Goal: Transaction & Acquisition: Purchase product/service

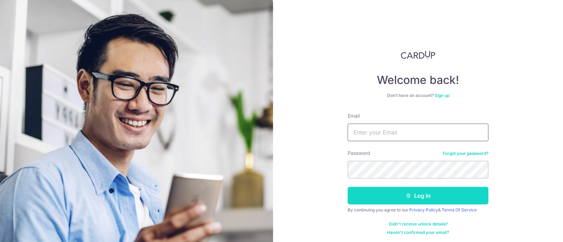
type input "[EMAIL_ADDRESS][DOMAIN_NAME]"
click at [430, 194] on button "Log in" at bounding box center [418, 196] width 141 height 18
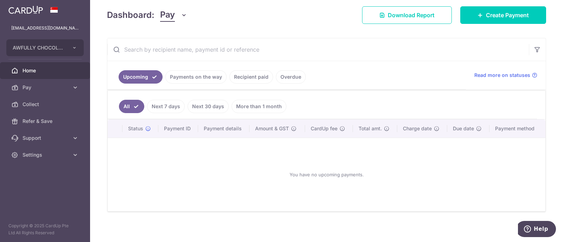
scroll to position [99, 0]
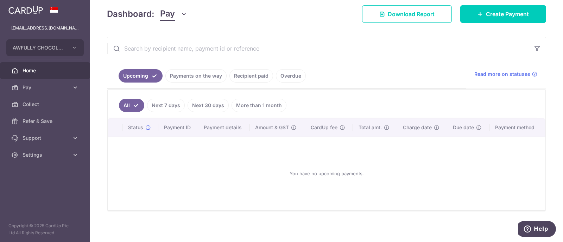
drag, startPoint x: 194, startPoint y: 75, endPoint x: 202, endPoint y: 76, distance: 7.5
click at [194, 75] on link "Payments on the way" at bounding box center [195, 75] width 61 height 13
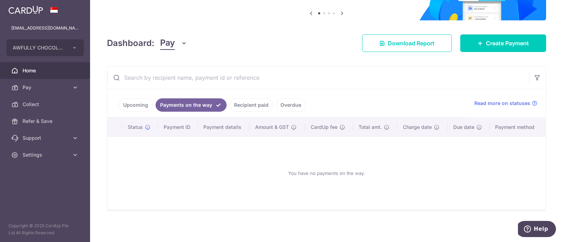
click at [247, 104] on link "Recipient paid" at bounding box center [251, 104] width 44 height 13
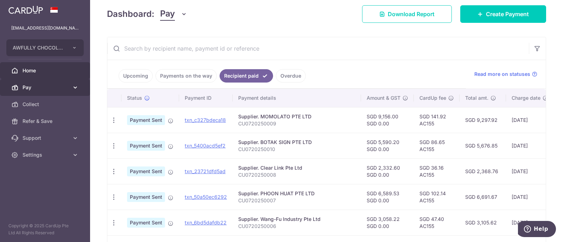
click at [35, 88] on span "Pay" at bounding box center [46, 87] width 46 height 7
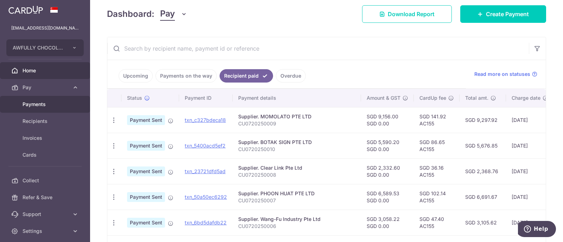
click at [39, 107] on span "Payments" at bounding box center [46, 104] width 46 height 7
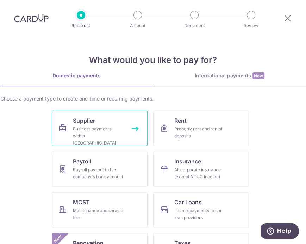
click at [105, 131] on div "Business payments within Singapore" at bounding box center [98, 136] width 51 height 21
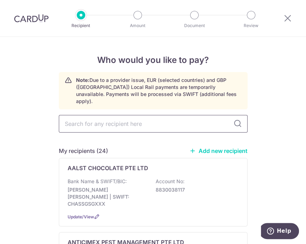
type input "D"
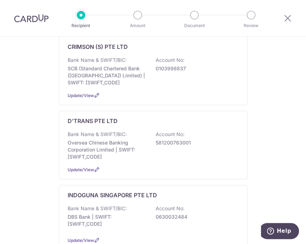
scroll to position [572, 0]
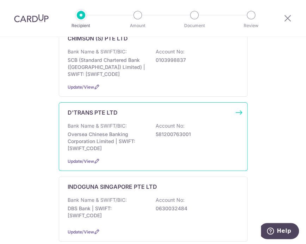
click at [137, 131] on p "Oversea Chinese Banking Corporation Limited | SWIFT: OCBCSGSGXXX" at bounding box center [107, 141] width 79 height 21
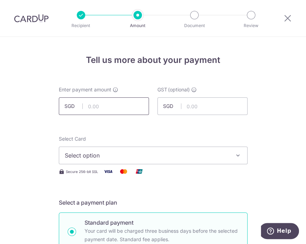
drag, startPoint x: 121, startPoint y: 100, endPoint x: 119, endPoint y: 102, distance: 3.7
click at [120, 100] on input "text" at bounding box center [104, 106] width 90 height 18
paste input "$38,108.5"
type input "38,108.50"
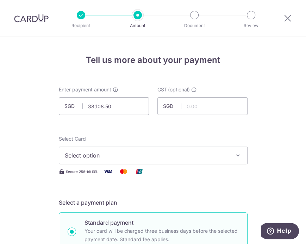
click at [137, 159] on span "Select option" at bounding box center [147, 155] width 164 height 8
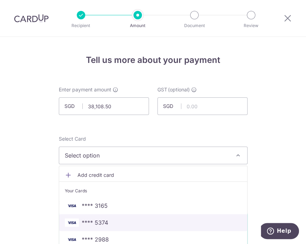
click at [122, 220] on span "**** 5374" at bounding box center [153, 222] width 177 height 8
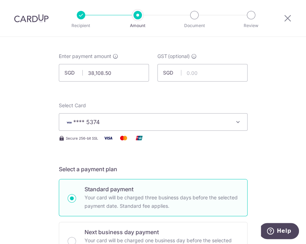
scroll to position [44, 0]
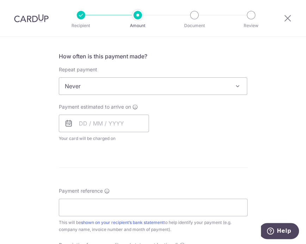
scroll to position [264, 0]
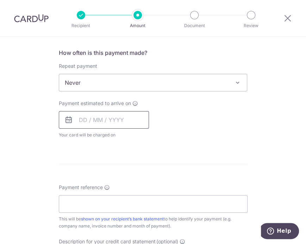
click at [82, 122] on input "text" at bounding box center [104, 120] width 90 height 18
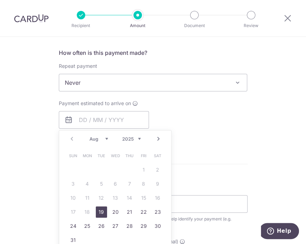
click at [101, 213] on link "19" at bounding box center [101, 211] width 11 height 11
type input "19/08/2025"
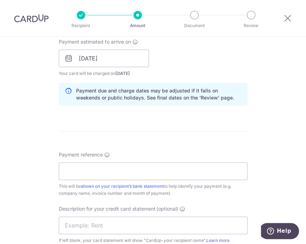
scroll to position [396, 0]
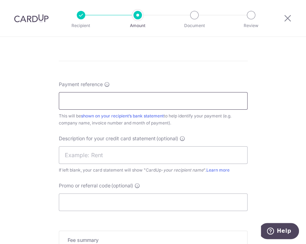
click at [81, 101] on input "Payment reference" at bounding box center [153, 101] width 189 height 18
drag, startPoint x: 263, startPoint y: 110, endPoint x: 182, endPoint y: 101, distance: 81.8
click at [178, 101] on input "Payment reference" at bounding box center [153, 101] width 189 height 18
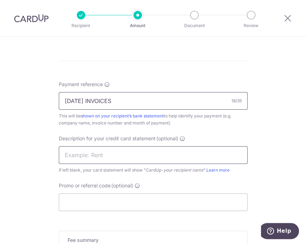
type input "JUNE 2025 INVOICES"
click at [110, 153] on input "text" at bounding box center [153, 155] width 189 height 18
paste input "CU0820250001"
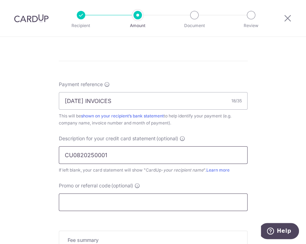
type input "CU0820250001"
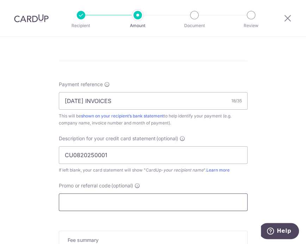
click at [103, 206] on input "Promo or referral code (optional)" at bounding box center [153, 202] width 189 height 18
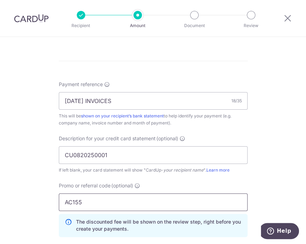
type input "AC155"
click at [281, 157] on div "Tell us more about your payment Enter payment amount SGD 38,108.50 38108.50 GST…" at bounding box center [153, 14] width 306 height 747
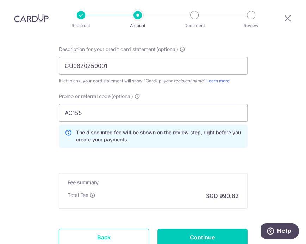
scroll to position [538, 0]
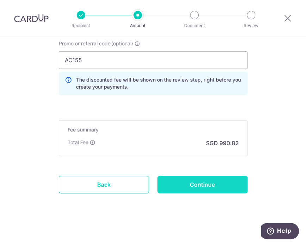
click at [208, 181] on input "Continue" at bounding box center [202, 185] width 90 height 18
type input "Create Schedule"
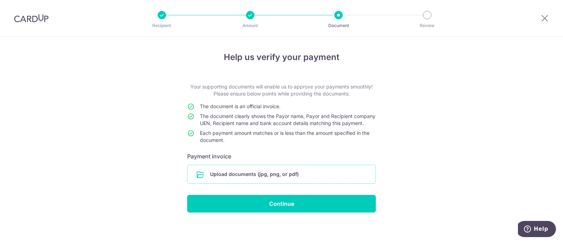
click at [242, 179] on input "file" at bounding box center [281, 174] width 188 height 18
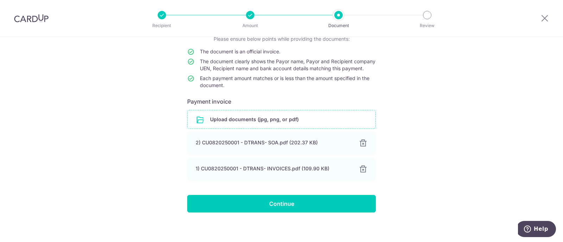
scroll to position [65, 0]
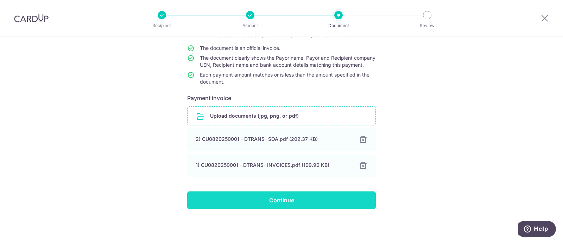
click at [305, 197] on input "Continue" at bounding box center [281, 201] width 189 height 18
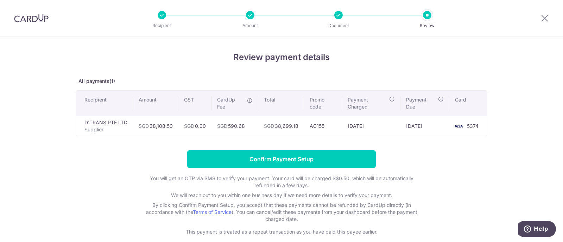
click at [345, 13] on li "Review" at bounding box center [387, 15] width 88 height 8
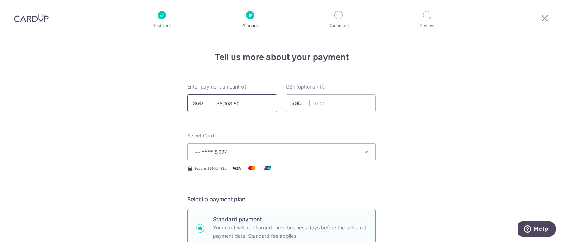
click at [246, 100] on input "38,108.50" at bounding box center [232, 104] width 90 height 18
type input "38,108.58"
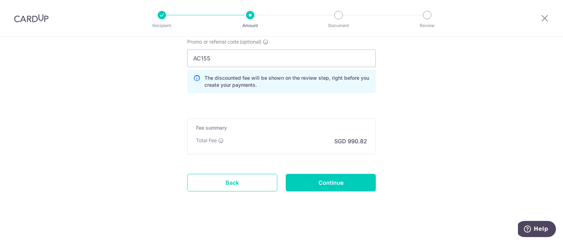
scroll to position [536, 0]
click at [321, 183] on input "Continue" at bounding box center [331, 183] width 90 height 18
type input "Update Schedule"
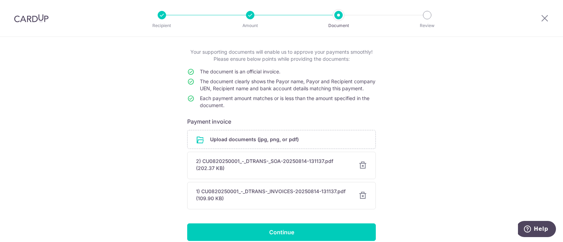
scroll to position [72, 0]
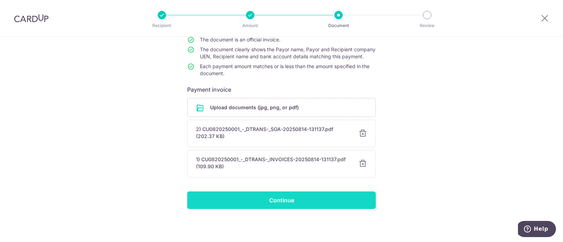
click at [306, 200] on input "Continue" at bounding box center [281, 201] width 189 height 18
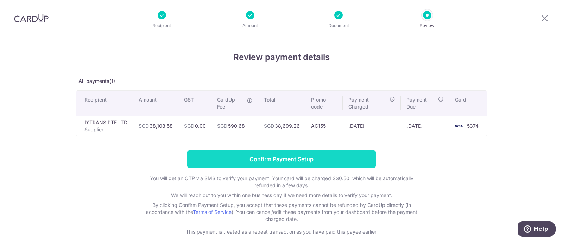
click at [305, 159] on input "Confirm Payment Setup" at bounding box center [281, 160] width 189 height 18
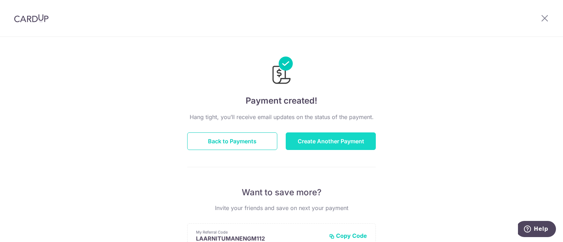
click at [316, 137] on button "Create Another Payment" at bounding box center [331, 142] width 90 height 18
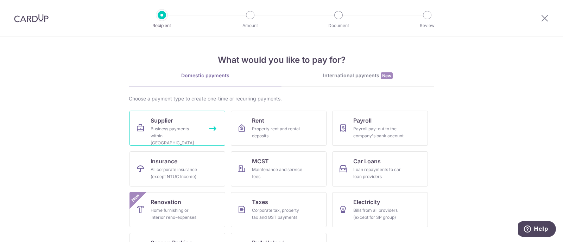
click at [179, 121] on link "Supplier Business payments within [GEOGRAPHIC_DATA]" at bounding box center [177, 128] width 96 height 35
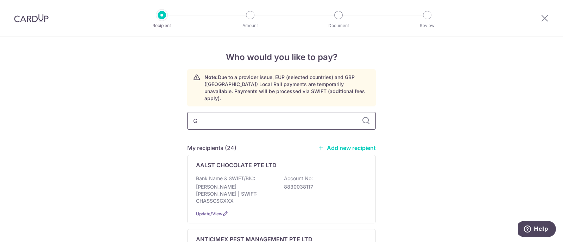
type input "GR"
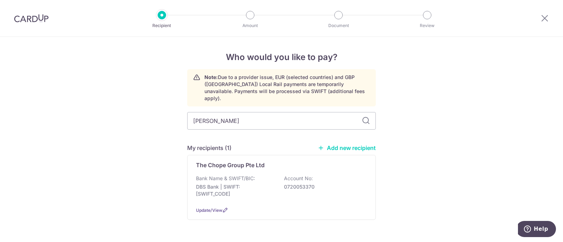
type input "GROCER"
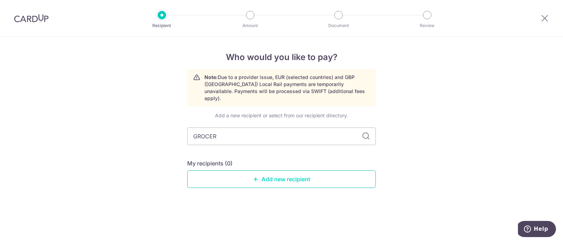
click at [278, 175] on link "Add new recipient" at bounding box center [281, 180] width 189 height 18
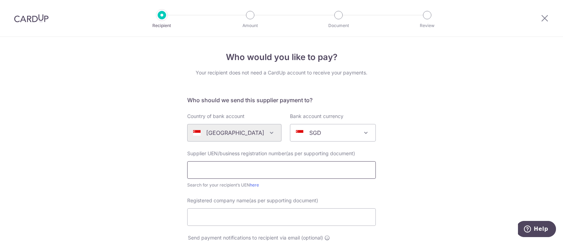
click at [226, 169] on input "text" at bounding box center [281, 170] width 189 height 18
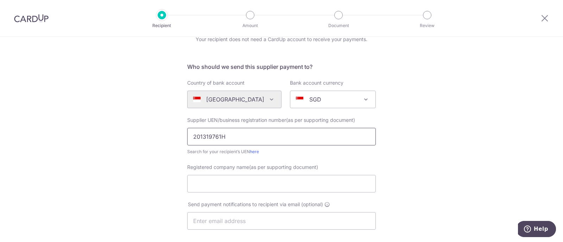
scroll to position [44, 0]
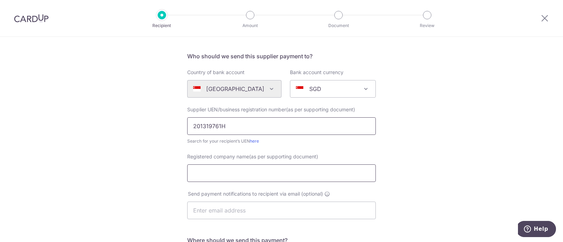
type input "201319761H"
click at [212, 178] on input "Registered company name(as per supporting document)" at bounding box center [281, 174] width 189 height 18
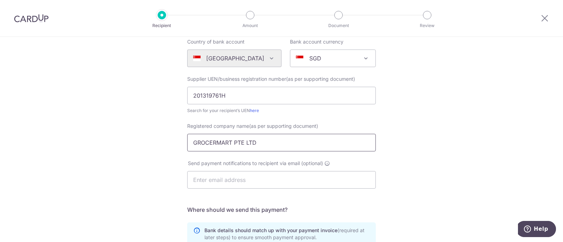
scroll to position [88, 0]
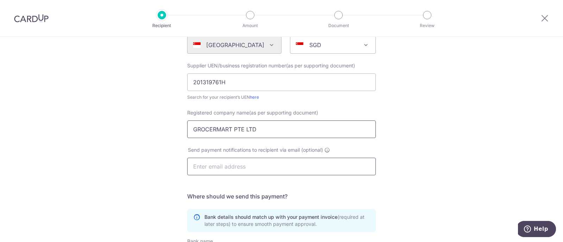
type input "GROCERMART PTE LTD"
click at [218, 167] on input "text" at bounding box center [281, 167] width 189 height 18
paste input "finance@grocermartpost.com"
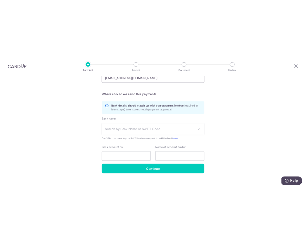
scroll to position [220, 0]
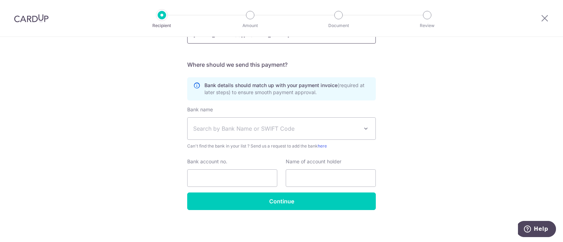
type input "finance@grocermartpost.com"
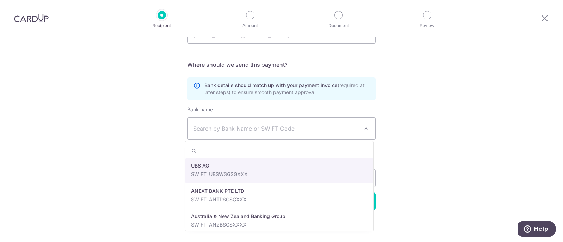
click at [210, 128] on span "Search by Bank Name or SWIFT Code" at bounding box center [275, 129] width 165 height 8
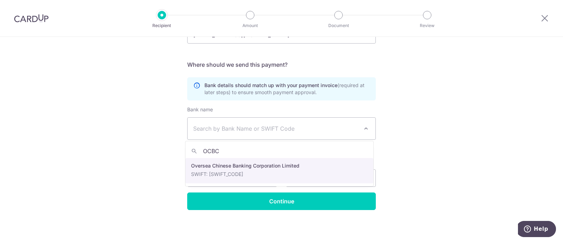
type input "OCBC"
select select "12"
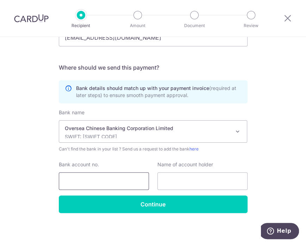
click at [92, 181] on input "Bank account no." at bounding box center [104, 181] width 90 height 18
type input "516774858001"
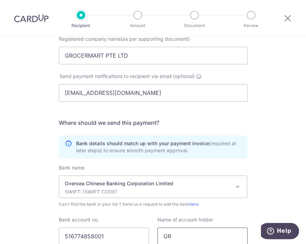
scroll to position [132, 0]
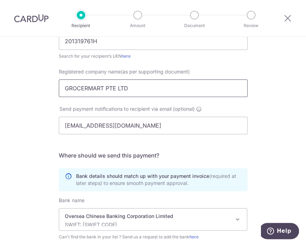
click at [134, 82] on input "GROCERMART PTE LTD" at bounding box center [153, 89] width 189 height 18
drag, startPoint x: 135, startPoint y: 87, endPoint x: 8, endPoint y: 87, distance: 127.3
click at [8, 87] on div "Who would you like to pay? Your recipient does not need a CardUp account to rec…" at bounding box center [153, 119] width 306 height 429
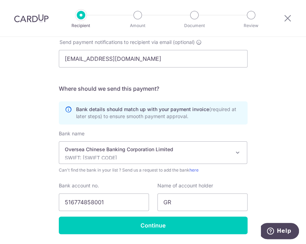
scroll to position [221, 0]
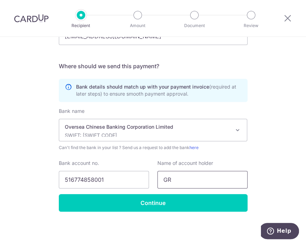
click at [186, 182] on input "GR" at bounding box center [202, 180] width 90 height 18
drag, startPoint x: 176, startPoint y: 179, endPoint x: 135, endPoint y: 177, distance: 40.9
click at [135, 177] on div "Bank account no. 516774858001 Name of account holder GR" at bounding box center [153, 174] width 197 height 29
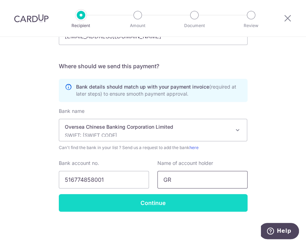
paste input "OCERMART PTE LTD"
type input "GROCERMART PTE LTD"
click at [158, 203] on input "Continue" at bounding box center [153, 203] width 189 height 18
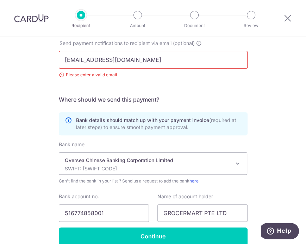
scroll to position [187, 0]
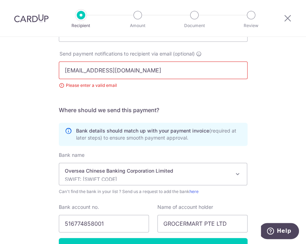
click at [153, 70] on input "finance@grocermartpost.com" at bounding box center [153, 71] width 189 height 18
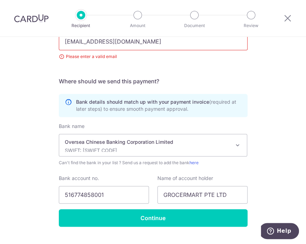
scroll to position [231, 0]
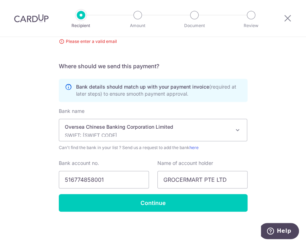
type input "finance@grocermartpost.com"
click at [265, 122] on div "Who would you like to pay? Your recipient does not need a CardUp account to rec…" at bounding box center [153, 25] width 306 height 439
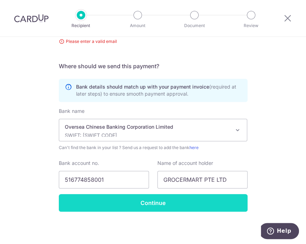
click at [171, 206] on input "Continue" at bounding box center [153, 203] width 189 height 18
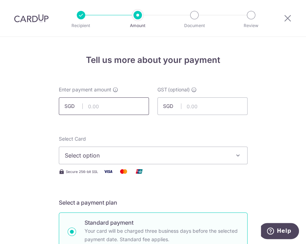
click at [108, 106] on input "text" at bounding box center [104, 106] width 90 height 18
paste input "4365.1"
type input "4,365.10"
click at [114, 159] on span "Select option" at bounding box center [147, 155] width 164 height 8
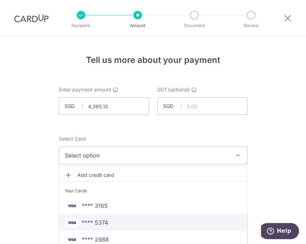
drag, startPoint x: 108, startPoint y: 224, endPoint x: 114, endPoint y: 220, distance: 7.1
click at [108, 224] on span "**** 5374" at bounding box center [153, 222] width 177 height 8
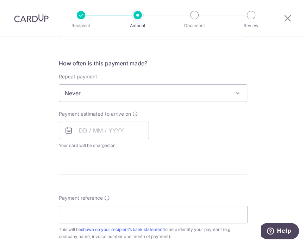
scroll to position [264, 0]
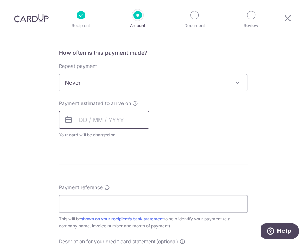
drag, startPoint x: 101, startPoint y: 120, endPoint x: 102, endPoint y: 129, distance: 9.2
click at [101, 120] on input "text" at bounding box center [104, 120] width 90 height 18
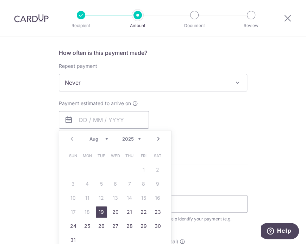
click at [98, 211] on link "19" at bounding box center [101, 211] width 11 height 11
type input "19/08/2025"
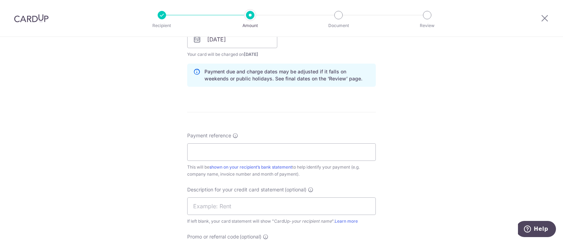
scroll to position [352, 0]
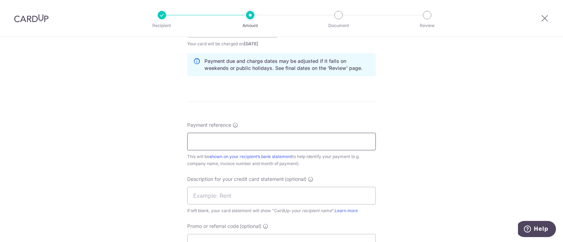
click at [216, 140] on input "Payment reference" at bounding box center [281, 142] width 189 height 18
type input "JULY 2025 INVOICES"
click at [207, 191] on input "text" at bounding box center [281, 196] width 189 height 18
click at [213, 199] on input "text" at bounding box center [281, 196] width 189 height 18
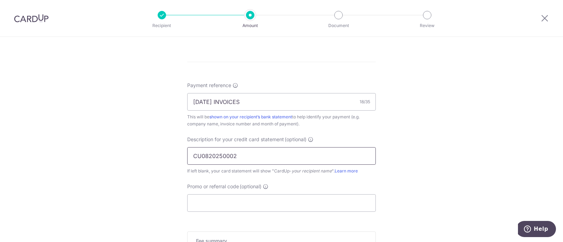
scroll to position [440, 0]
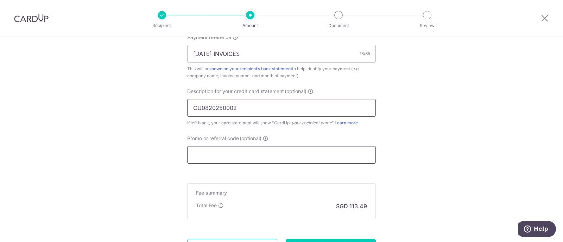
type input "CU0820250002"
click at [207, 151] on input "Promo or referral code (optional)" at bounding box center [281, 155] width 189 height 18
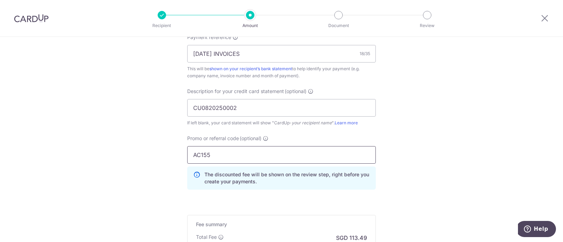
type input "AC155"
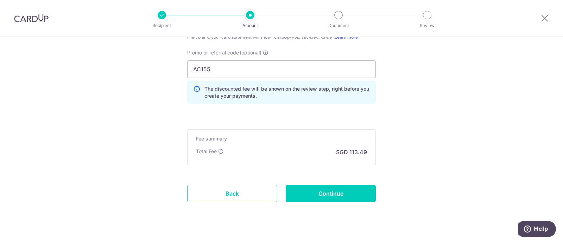
scroll to position [536, 0]
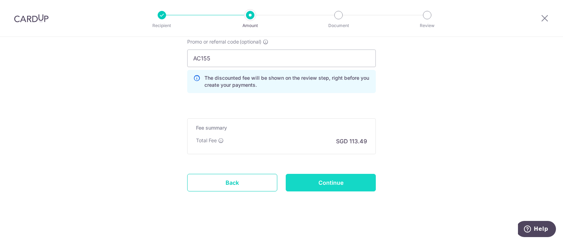
click at [305, 182] on input "Continue" at bounding box center [331, 183] width 90 height 18
type input "Create Schedule"
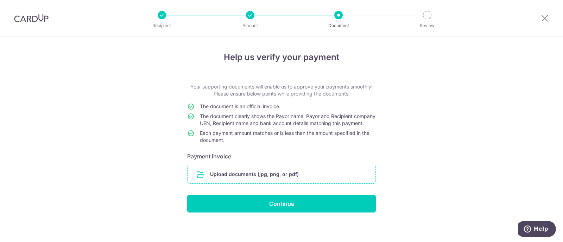
click at [287, 178] on input "file" at bounding box center [281, 174] width 188 height 18
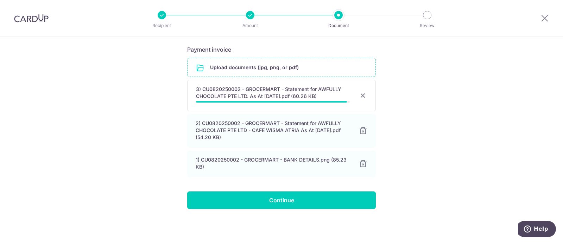
scroll to position [108, 0]
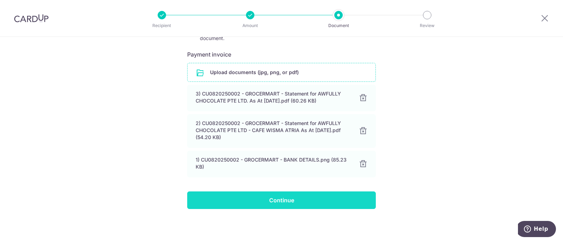
click at [289, 198] on input "Continue" at bounding box center [281, 201] width 189 height 18
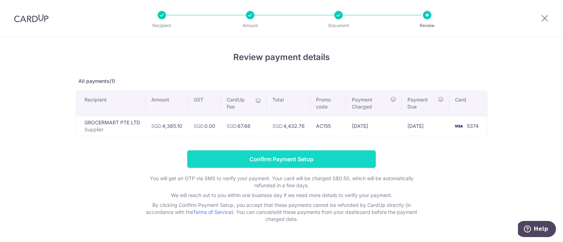
click at [274, 157] on input "Confirm Payment Setup" at bounding box center [281, 160] width 189 height 18
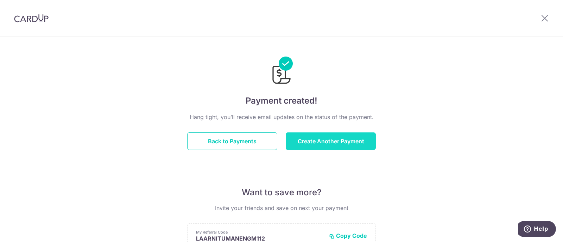
click at [319, 144] on button "Create Another Payment" at bounding box center [331, 142] width 90 height 18
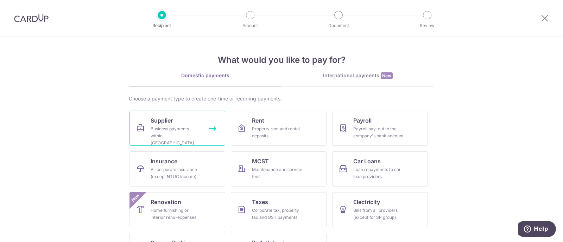
click at [189, 135] on div "Business payments within Singapore" at bounding box center [176, 136] width 51 height 21
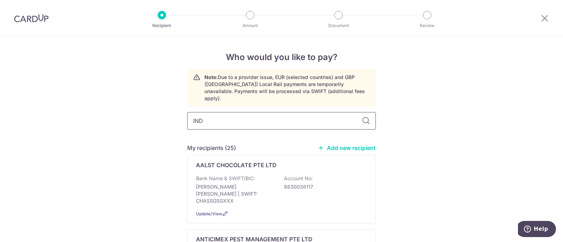
type input "INDO"
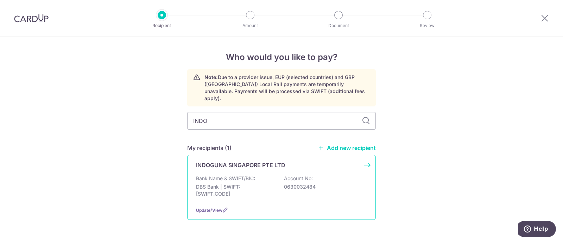
click at [245, 161] on p "INDOGUNA SINGAPORE PTE LTD" at bounding box center [240, 165] width 89 height 8
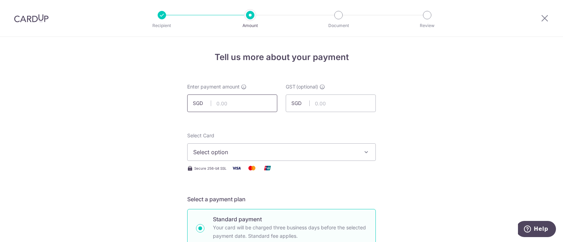
click at [230, 104] on input "text" at bounding box center [232, 104] width 90 height 18
type input "11,100.17"
click at [329, 152] on span "Select option" at bounding box center [275, 152] width 164 height 8
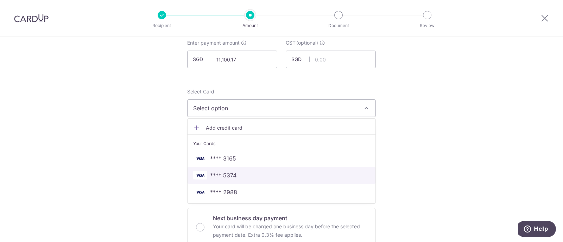
click at [241, 177] on span "**** 5374" at bounding box center [281, 175] width 177 height 8
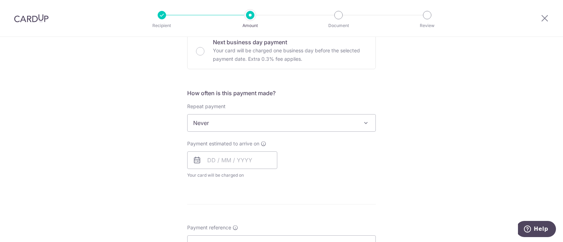
scroll to position [264, 0]
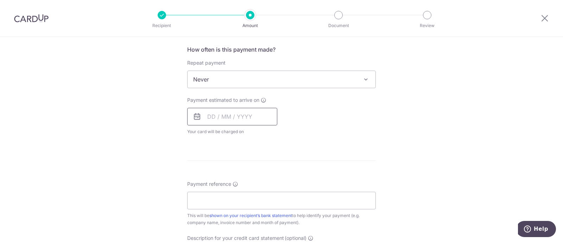
click at [213, 120] on input "text" at bounding box center [232, 117] width 90 height 18
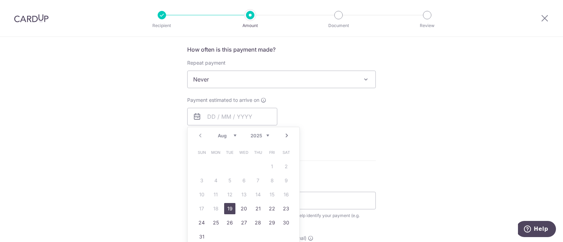
click at [225, 207] on link "19" at bounding box center [229, 208] width 11 height 11
type input "[DATE]"
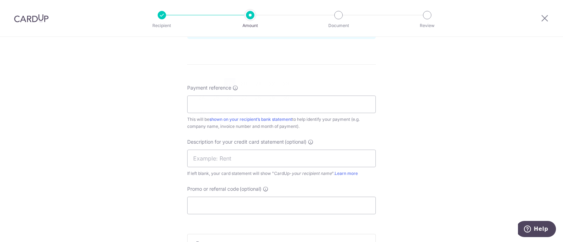
scroll to position [396, 0]
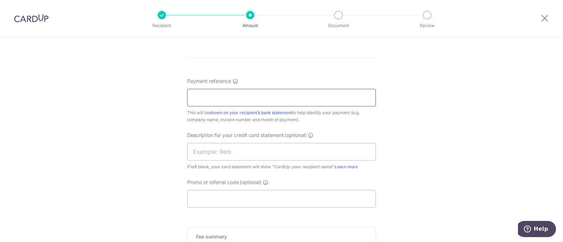
click at [229, 95] on input "Payment reference" at bounding box center [281, 98] width 189 height 18
type input "[DATE] INVOICES"
click at [204, 152] on input "text" at bounding box center [281, 152] width 189 height 18
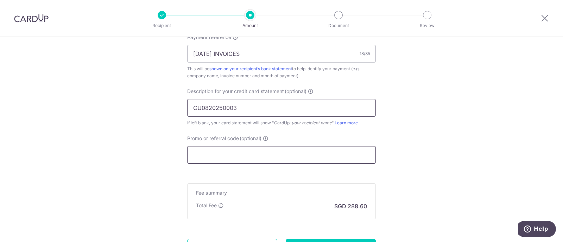
type input "CU0820250003"
click at [240, 153] on input "Promo or referral code (optional)" at bounding box center [281, 155] width 189 height 18
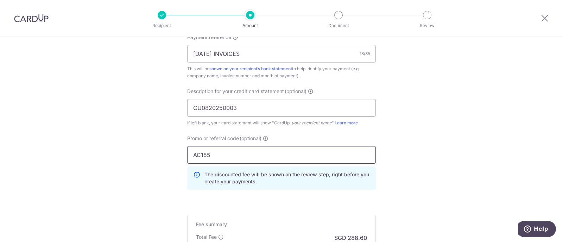
type input "AC155"
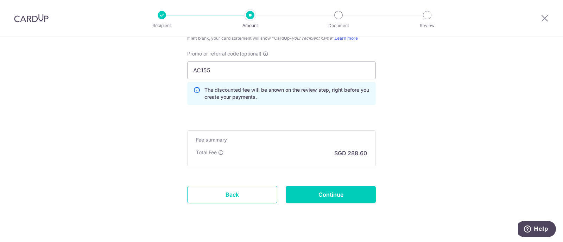
scroll to position [536, 0]
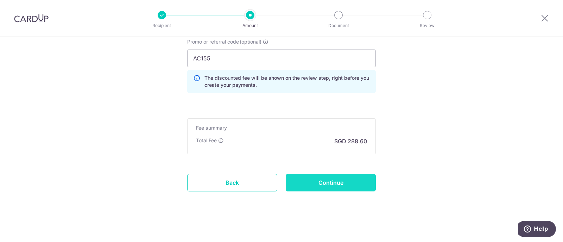
click at [332, 179] on input "Continue" at bounding box center [331, 183] width 90 height 18
type input "Create Schedule"
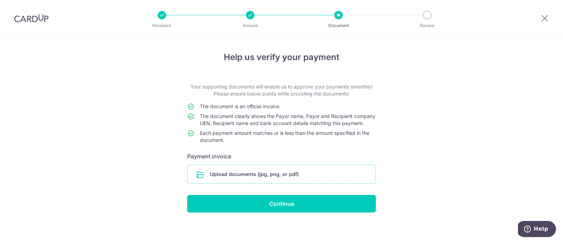
click at [241, 179] on input "file" at bounding box center [281, 174] width 188 height 18
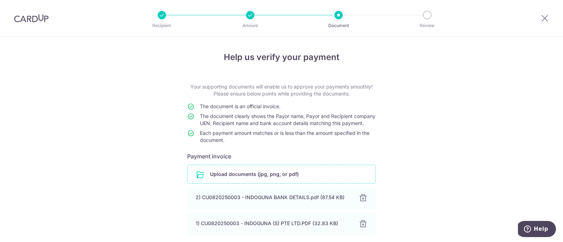
scroll to position [65, 0]
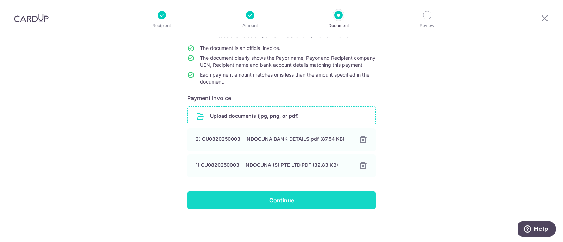
click at [282, 199] on input "Continue" at bounding box center [281, 201] width 189 height 18
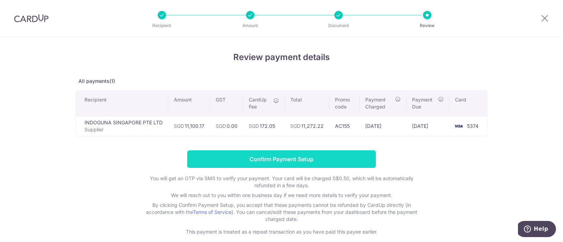
click at [301, 156] on input "Confirm Payment Setup" at bounding box center [281, 160] width 189 height 18
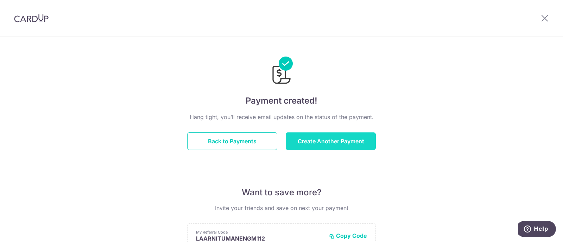
click at [340, 145] on button "Create Another Payment" at bounding box center [331, 142] width 90 height 18
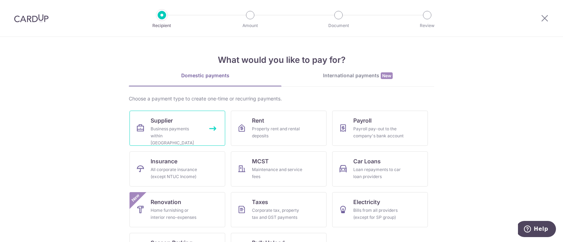
click at [163, 128] on div "Business payments within [GEOGRAPHIC_DATA]" at bounding box center [176, 136] width 51 height 21
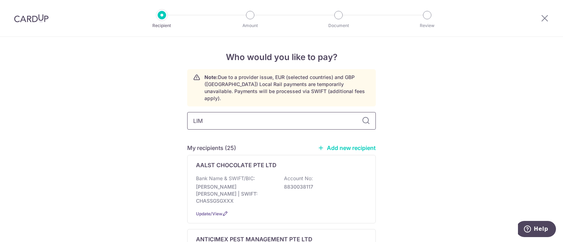
type input "[PERSON_NAME]"
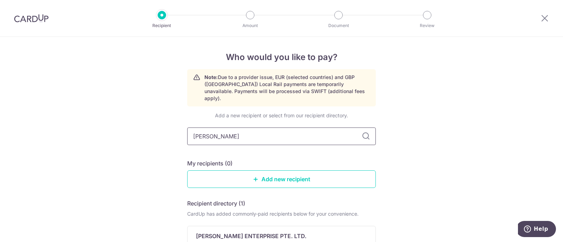
type input "[PERSON_NAME]"
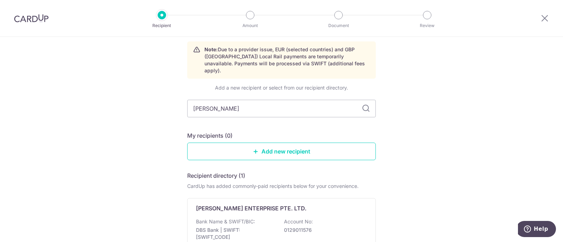
scroll to position [44, 0]
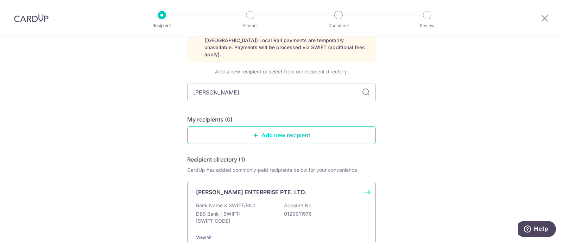
click at [325, 202] on div "Bank Name & SWIFT/BIC: DBS Bank | SWIFT: [SWIFT_CODE] Account No: 0129011576" at bounding box center [281, 215] width 171 height 26
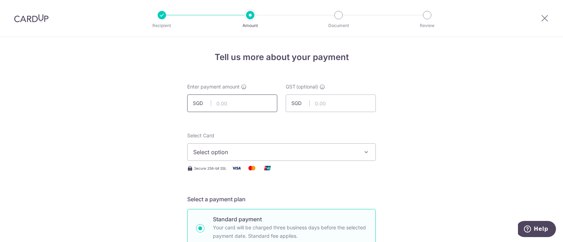
click at [240, 102] on input "text" at bounding box center [232, 104] width 90 height 18
type input "4,660.12"
click at [318, 151] on span "Select option" at bounding box center [275, 152] width 164 height 8
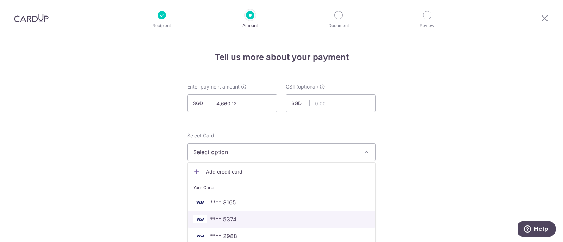
click at [236, 216] on span "**** 5374" at bounding box center [281, 219] width 177 height 8
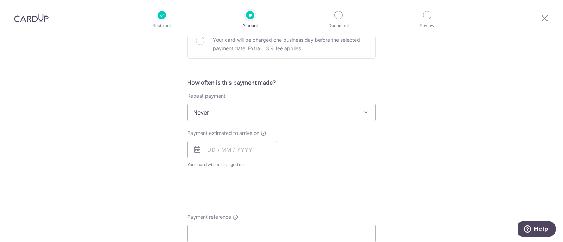
scroll to position [264, 0]
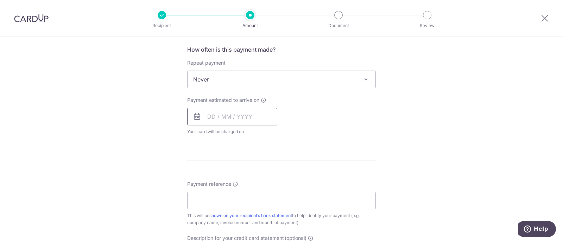
click at [208, 116] on input "text" at bounding box center [232, 117] width 90 height 18
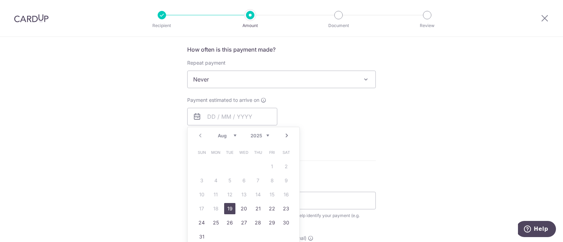
click at [229, 206] on link "19" at bounding box center [229, 208] width 11 height 11
type input "19/08/2025"
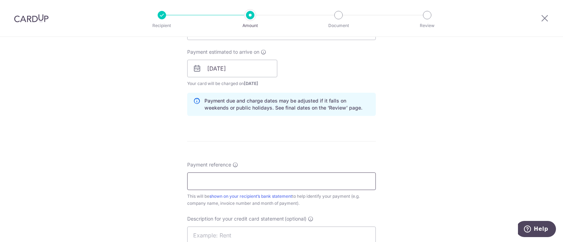
scroll to position [352, 0]
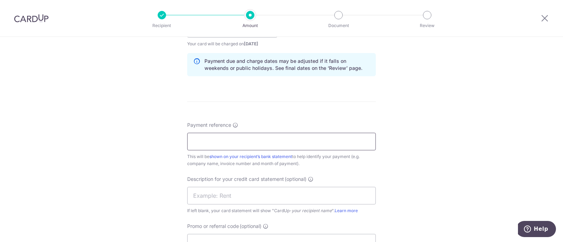
click at [224, 143] on input "Payment reference" at bounding box center [281, 142] width 189 height 18
type input "JULY 2025 INVOICES"
click at [201, 198] on input "text" at bounding box center [281, 196] width 189 height 18
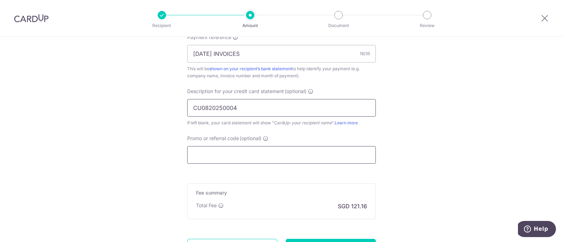
type input "CU0820250004"
click at [234, 155] on input "Promo or referral code (optional)" at bounding box center [281, 155] width 189 height 18
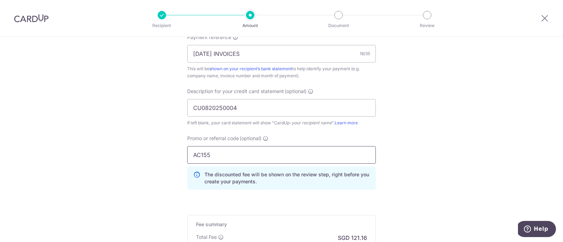
type input "AC155"
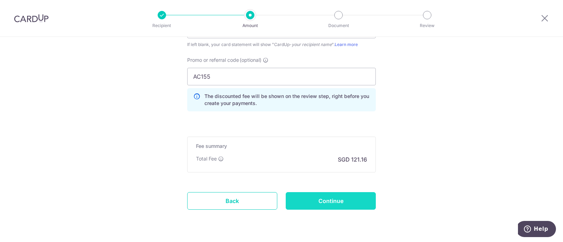
scroll to position [536, 0]
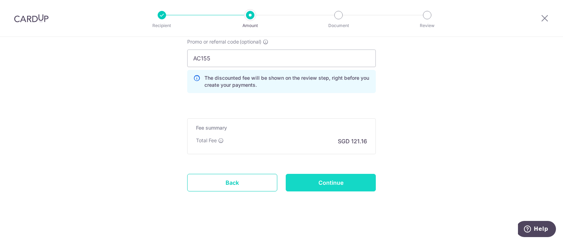
click at [359, 180] on input "Continue" at bounding box center [331, 183] width 90 height 18
type input "Create Schedule"
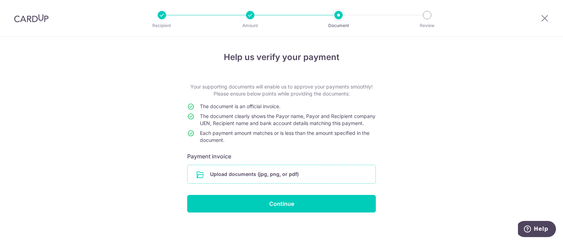
click at [264, 184] on input "file" at bounding box center [281, 174] width 188 height 18
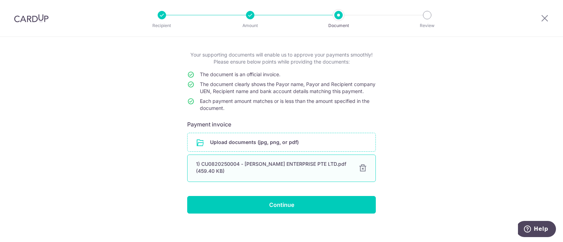
scroll to position [42, 0]
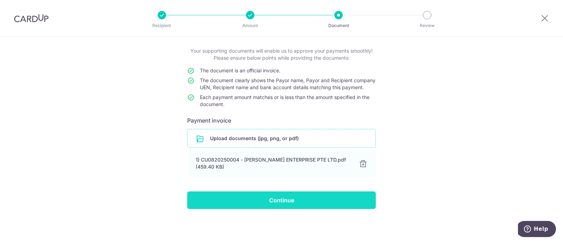
click at [267, 202] on input "Continue" at bounding box center [281, 201] width 189 height 18
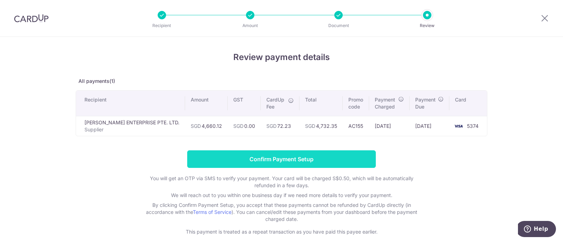
click at [297, 162] on input "Confirm Payment Setup" at bounding box center [281, 160] width 189 height 18
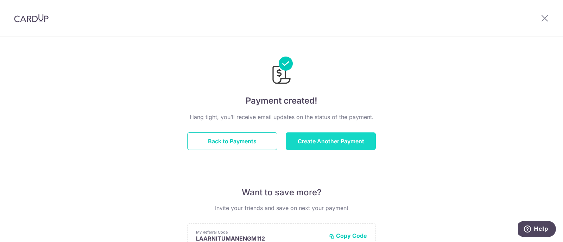
click at [334, 141] on button "Create Another Payment" at bounding box center [331, 142] width 90 height 18
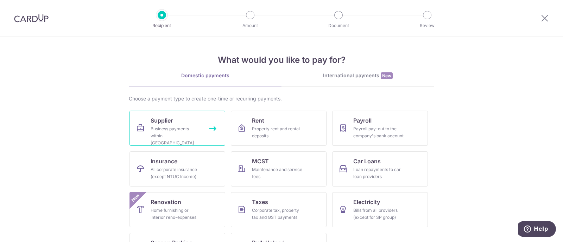
click at [163, 127] on div "Business payments within [GEOGRAPHIC_DATA]" at bounding box center [176, 136] width 51 height 21
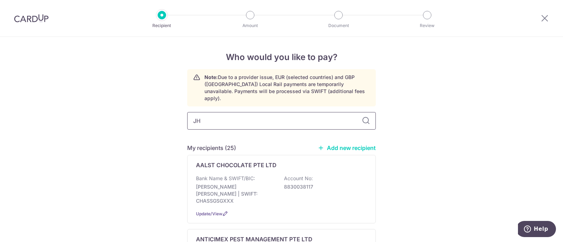
type input "JH C"
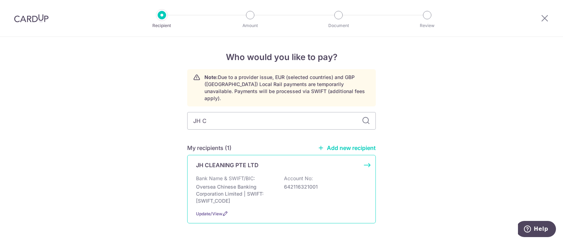
click at [272, 166] on div "JH CLEANING PTE LTD Bank Name & SWIFT/BIC: Oversea Chinese Banking Corporation …" at bounding box center [281, 189] width 189 height 69
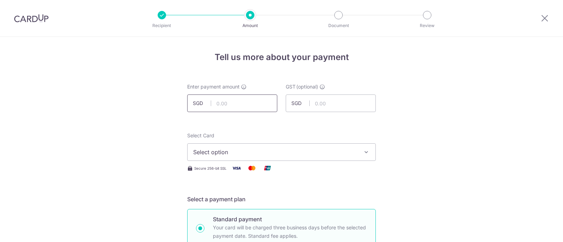
click at [241, 108] on input "text" at bounding box center [232, 104] width 90 height 18
type input "4,905.00"
click at [323, 166] on div "Secure 256-bit SSL" at bounding box center [281, 168] width 189 height 9
click at [321, 155] on span "Select option" at bounding box center [275, 152] width 164 height 8
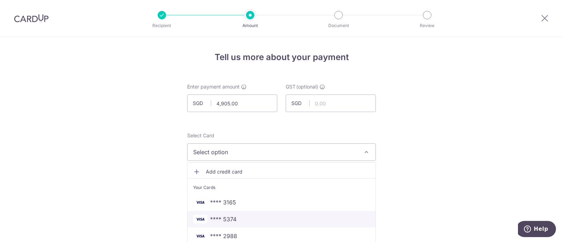
click at [235, 211] on link "**** 5374" at bounding box center [281, 219] width 188 height 17
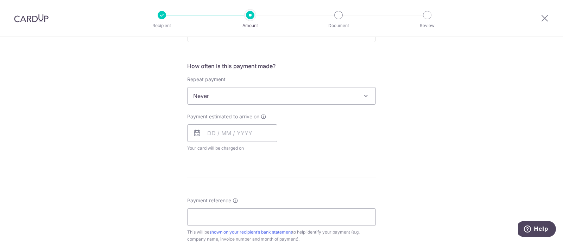
scroll to position [264, 0]
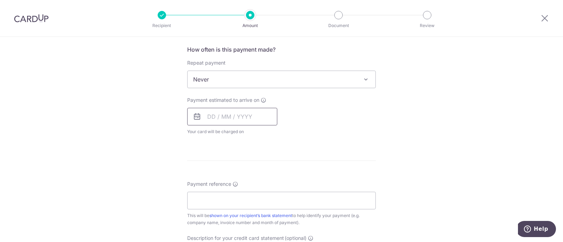
click at [206, 113] on input "text" at bounding box center [232, 117] width 90 height 18
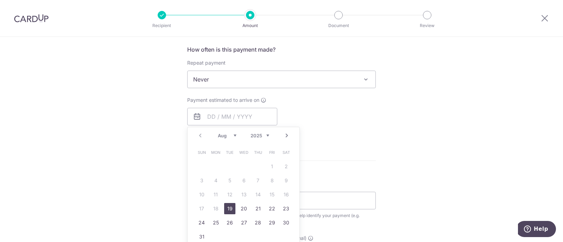
click at [225, 205] on link "19" at bounding box center [229, 208] width 11 height 11
type input "[DATE]"
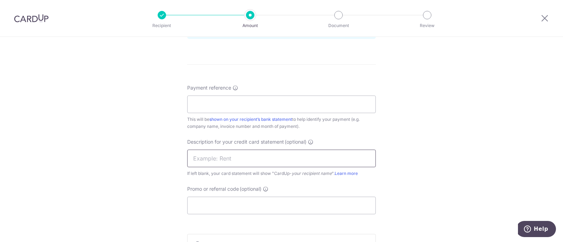
scroll to position [396, 0]
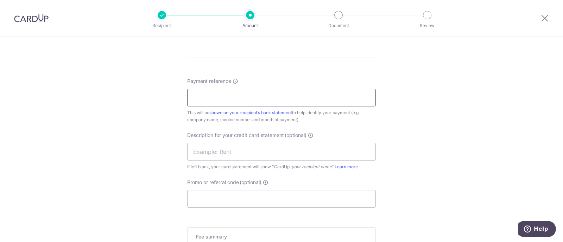
click at [235, 96] on input "Payment reference" at bounding box center [281, 98] width 189 height 18
type input "[DATE] INVOICE"
click at [235, 146] on input "text" at bounding box center [281, 152] width 189 height 18
type input "CU0820250005"
click at [282, 197] on input "Promo or referral code (optional)" at bounding box center [281, 199] width 189 height 18
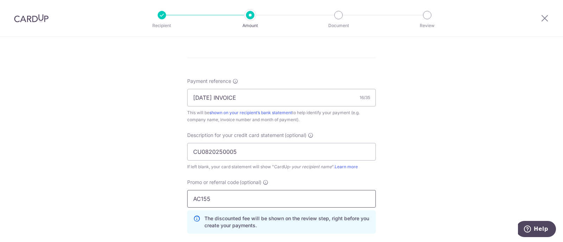
type input "AC155"
click at [437, 152] on div "Tell us more about your payment Enter payment amount SGD 4,905.00 4905.00 GST (…" at bounding box center [281, 13] width 563 height 744
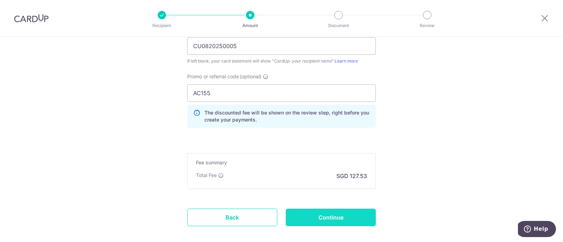
scroll to position [528, 0]
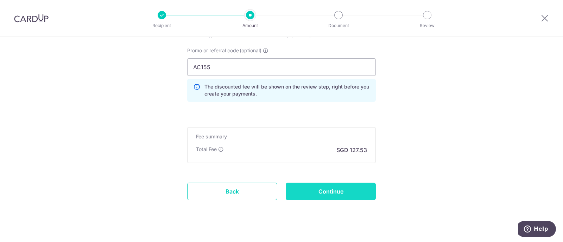
click at [350, 197] on input "Continue" at bounding box center [331, 192] width 90 height 18
type input "Create Schedule"
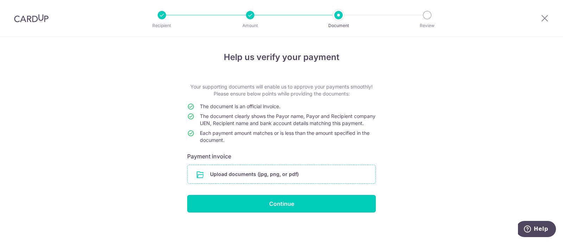
click at [313, 178] on input "file" at bounding box center [281, 174] width 188 height 18
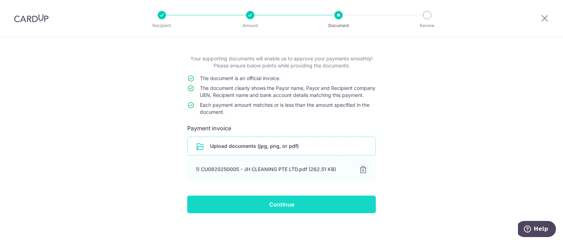
scroll to position [39, 0]
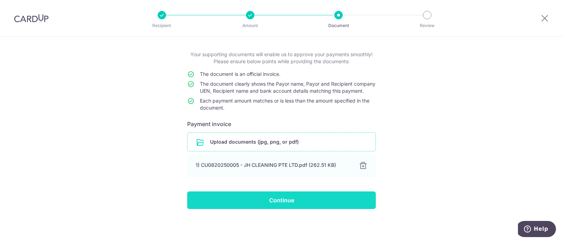
click at [303, 200] on input "Continue" at bounding box center [281, 201] width 189 height 18
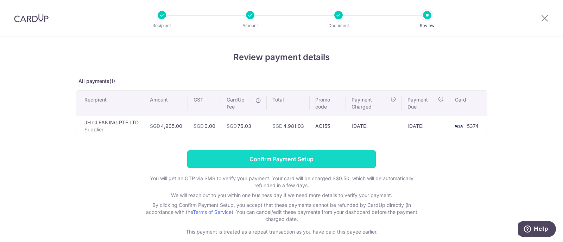
click at [280, 159] on input "Confirm Payment Setup" at bounding box center [281, 160] width 189 height 18
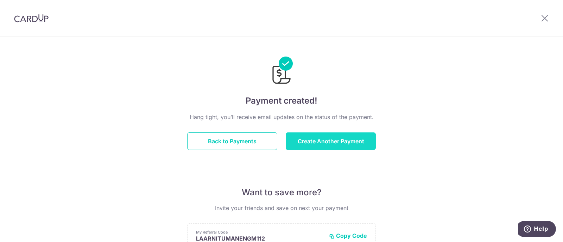
click at [329, 145] on button "Create Another Payment" at bounding box center [331, 142] width 90 height 18
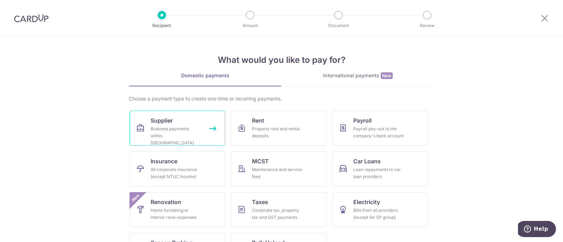
click at [168, 134] on div "Business payments within Singapore" at bounding box center [176, 136] width 51 height 21
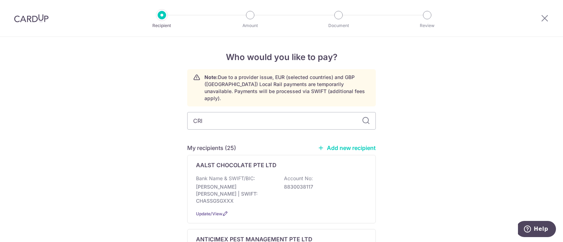
type input "[PERSON_NAME]"
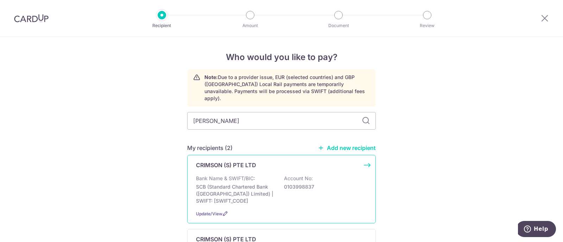
click at [242, 175] on p "Bank Name & SWIFT/BIC:" at bounding box center [225, 178] width 59 height 7
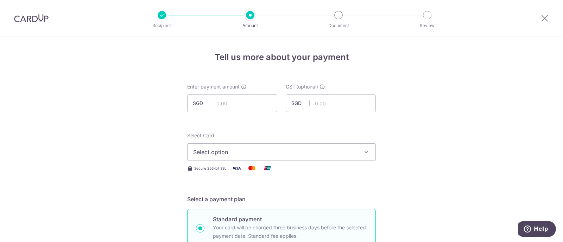
click at [36, 18] on img at bounding box center [31, 18] width 34 height 8
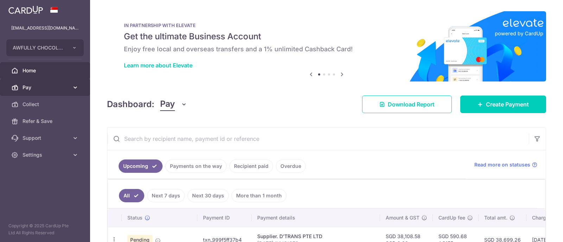
click at [36, 87] on span "Pay" at bounding box center [46, 87] width 46 height 7
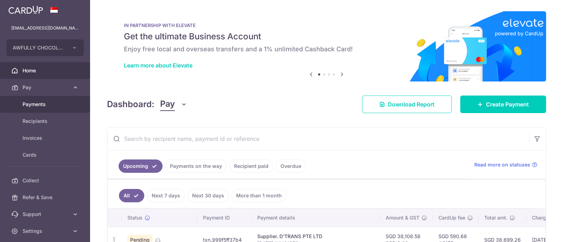
click at [46, 104] on span "Payments" at bounding box center [46, 104] width 46 height 7
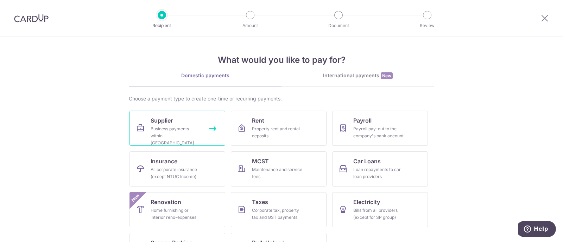
click at [173, 132] on div "Business payments within Singapore" at bounding box center [176, 136] width 51 height 21
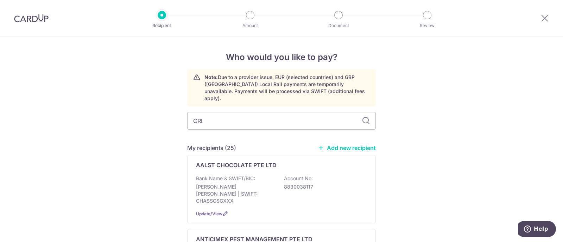
type input "CRIM"
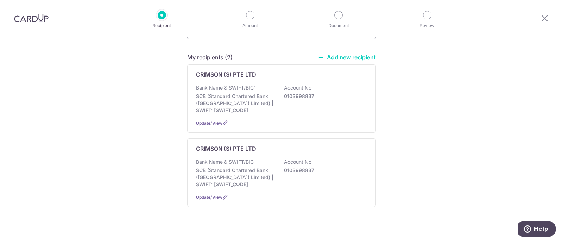
scroll to position [92, 0]
click at [317, 92] on p "0103998837" at bounding box center [323, 95] width 79 height 7
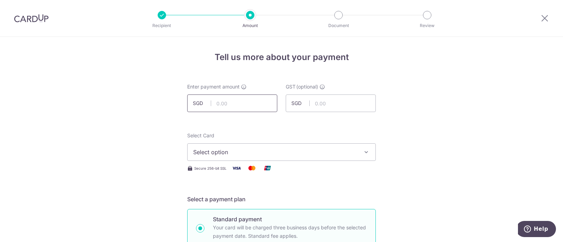
click at [236, 105] on input "text" at bounding box center [232, 104] width 90 height 18
type input "3,880.40"
drag, startPoint x: 470, startPoint y: 128, endPoint x: 362, endPoint y: 163, distance: 112.8
click at [299, 150] on span "Select option" at bounding box center [275, 152] width 164 height 8
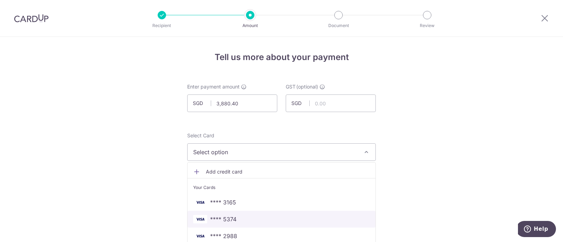
drag, startPoint x: 257, startPoint y: 220, endPoint x: 264, endPoint y: 213, distance: 9.7
click at [257, 220] on span "**** 5374" at bounding box center [281, 219] width 177 height 8
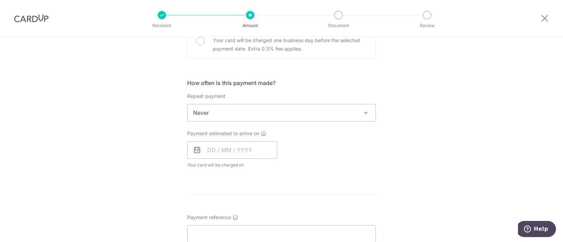
scroll to position [264, 0]
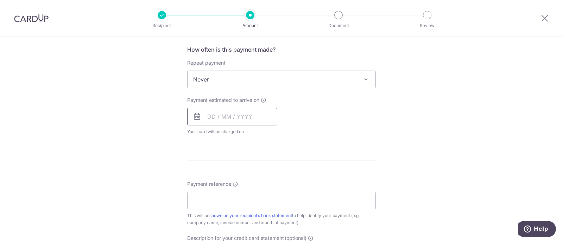
click at [231, 117] on input "text" at bounding box center [232, 117] width 90 height 18
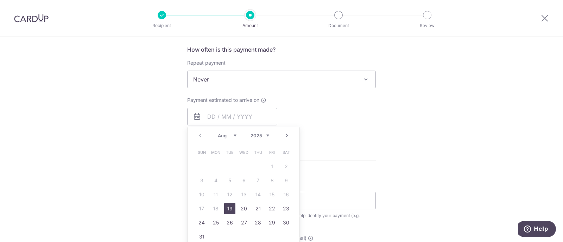
click at [232, 203] on link "19" at bounding box center [229, 208] width 11 height 11
type input "[DATE]"
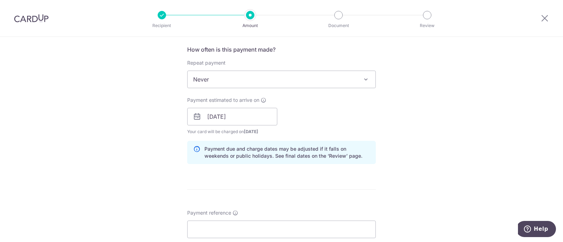
scroll to position [352, 0]
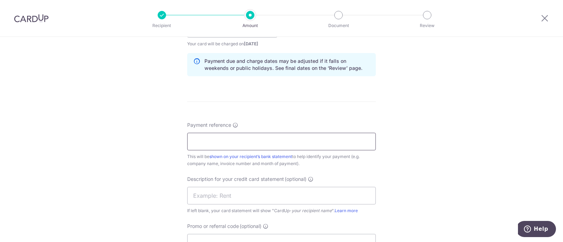
click at [224, 140] on input "Payment reference" at bounding box center [281, 142] width 189 height 18
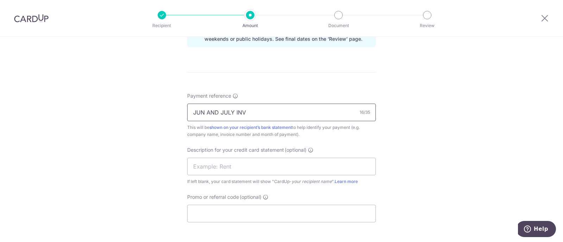
scroll to position [396, 0]
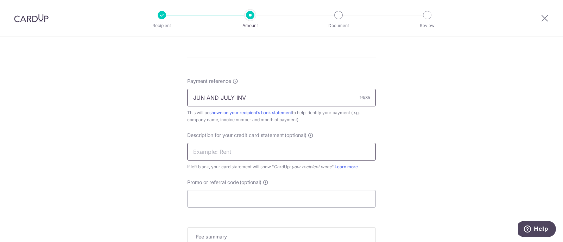
type input "JUN AND JULY INV"
click at [217, 150] on input "text" at bounding box center [281, 152] width 189 height 18
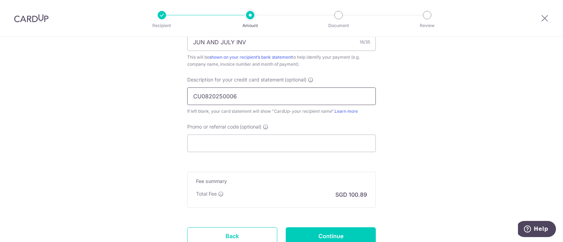
scroll to position [484, 0]
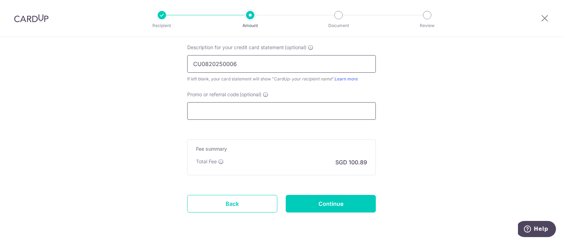
type input "CU0820250006"
click at [224, 103] on input "Promo or referral code (optional)" at bounding box center [281, 111] width 189 height 18
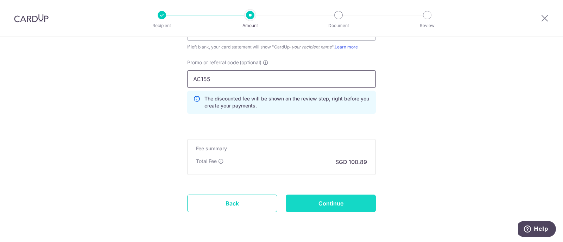
scroll to position [536, 0]
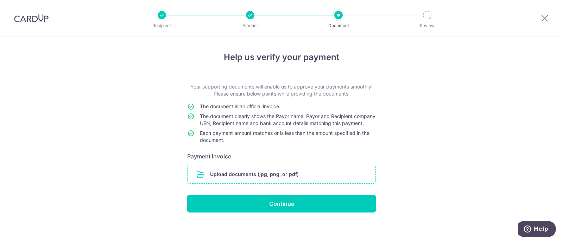
click at [282, 179] on input "file" at bounding box center [281, 174] width 188 height 18
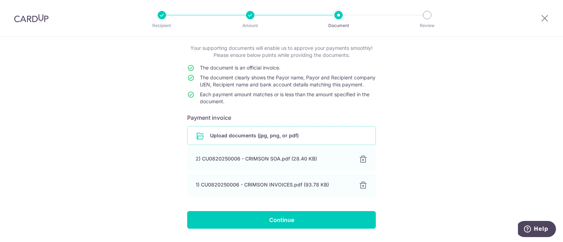
scroll to position [65, 0]
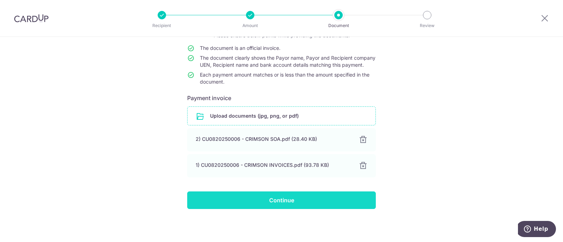
click at [301, 199] on input "Continue" at bounding box center [281, 201] width 189 height 18
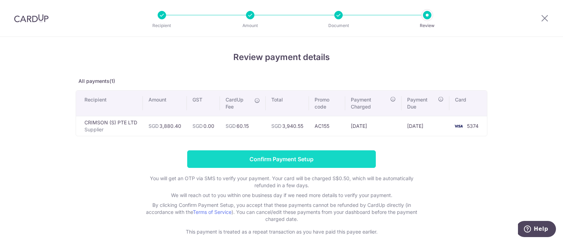
click at [309, 158] on input "Confirm Payment Setup" at bounding box center [281, 160] width 189 height 18
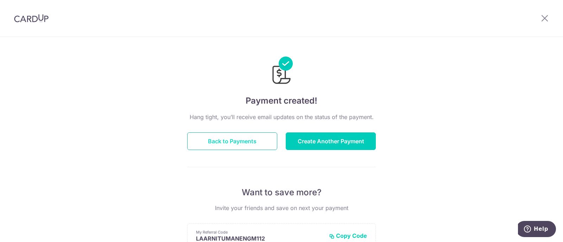
click at [236, 140] on button "Back to Payments" at bounding box center [232, 142] width 90 height 18
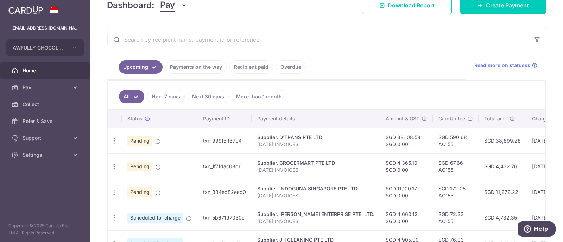
scroll to position [132, 0]
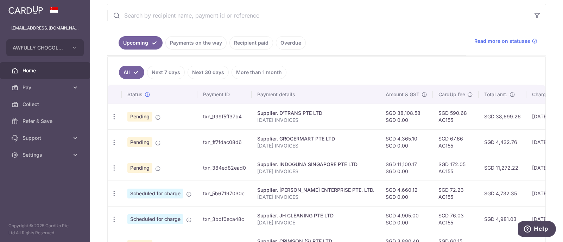
drag, startPoint x: 241, startPoint y: 115, endPoint x: 202, endPoint y: 116, distance: 39.4
click at [202, 116] on td "txn_999f5ff37b4" at bounding box center [224, 117] width 54 height 26
copy td "txn_999f5ff37b4"
drag, startPoint x: 244, startPoint y: 142, endPoint x: 200, endPoint y: 141, distance: 44.7
click at [200, 141] on td "txn_ff7fdac08d6" at bounding box center [224, 142] width 54 height 26
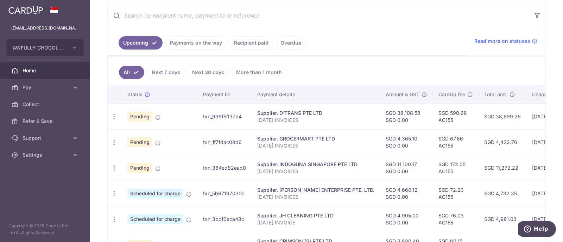
copy td "txn_ff7fdac08d6"
drag, startPoint x: 246, startPoint y: 167, endPoint x: 203, endPoint y: 169, distance: 43.3
click at [203, 169] on td "txn_384ed82ead0" at bounding box center [224, 168] width 54 height 26
copy td "txn_384ed82ead0"
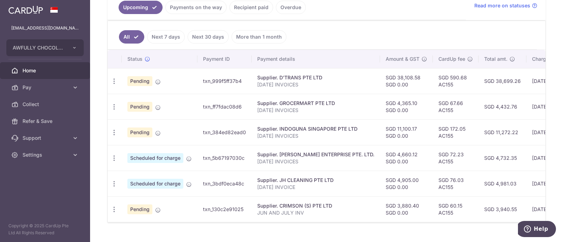
scroll to position [176, 0]
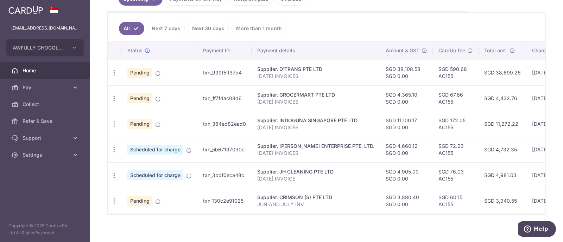
drag, startPoint x: 246, startPoint y: 148, endPoint x: 202, endPoint y: 161, distance: 45.9
click at [199, 152] on td "txn_5b67197030c" at bounding box center [224, 150] width 54 height 26
copy td "txn_5b67197030c"
drag, startPoint x: 247, startPoint y: 173, endPoint x: 203, endPoint y: 173, distance: 44.7
click at [202, 175] on td "txn_3bdf0eca48c" at bounding box center [224, 176] width 54 height 26
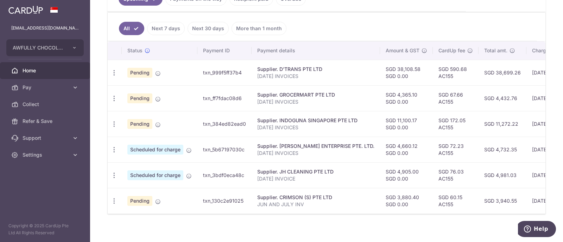
copy td "txn_3bdf0eca48c"
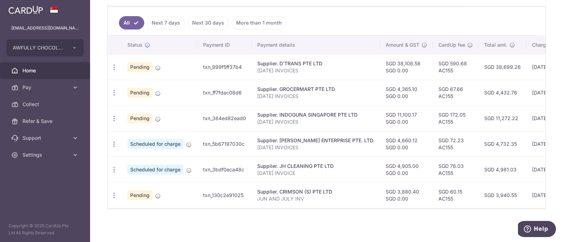
scroll to position [183, 0]
drag, startPoint x: 244, startPoint y: 192, endPoint x: 208, endPoint y: 192, distance: 36.2
click at [208, 192] on td "txn_130c2e91025" at bounding box center [224, 195] width 54 height 26
copy td "n_130c2e91025"
click at [239, 191] on td "txn_130c2e91025" at bounding box center [224, 195] width 54 height 26
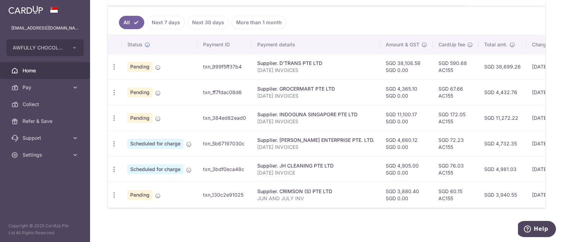
drag, startPoint x: 245, startPoint y: 193, endPoint x: 200, endPoint y: 197, distance: 45.2
click at [200, 197] on td "txn_130c2e91025" at bounding box center [224, 195] width 54 height 26
copy td "txn_130c2e91025"
